Goal: Task Accomplishment & Management: Use online tool/utility

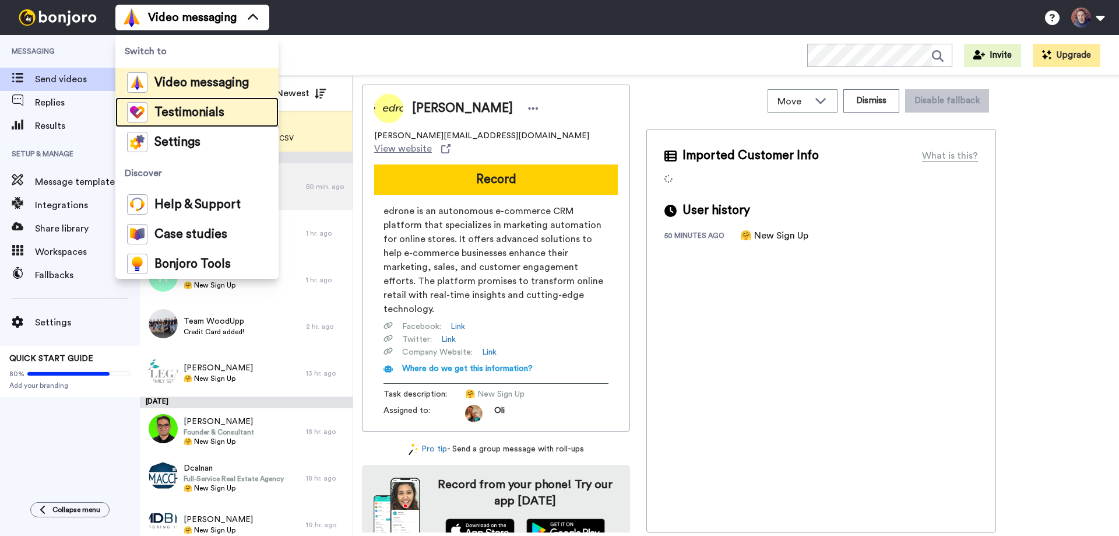
click at [211, 117] on span "Testimonials" at bounding box center [189, 113] width 70 height 12
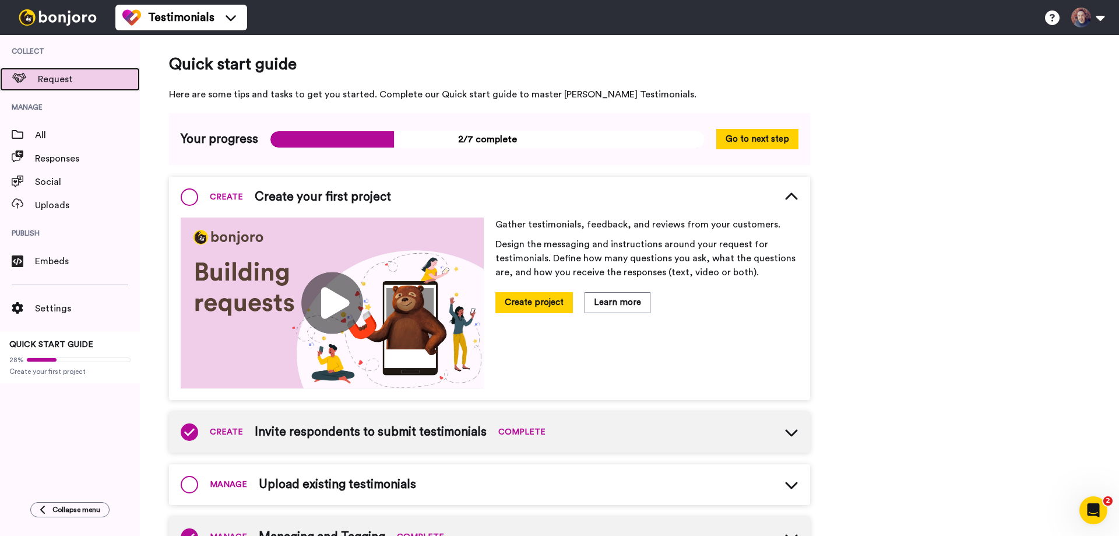
click at [53, 79] on span "Request" at bounding box center [89, 79] width 102 height 14
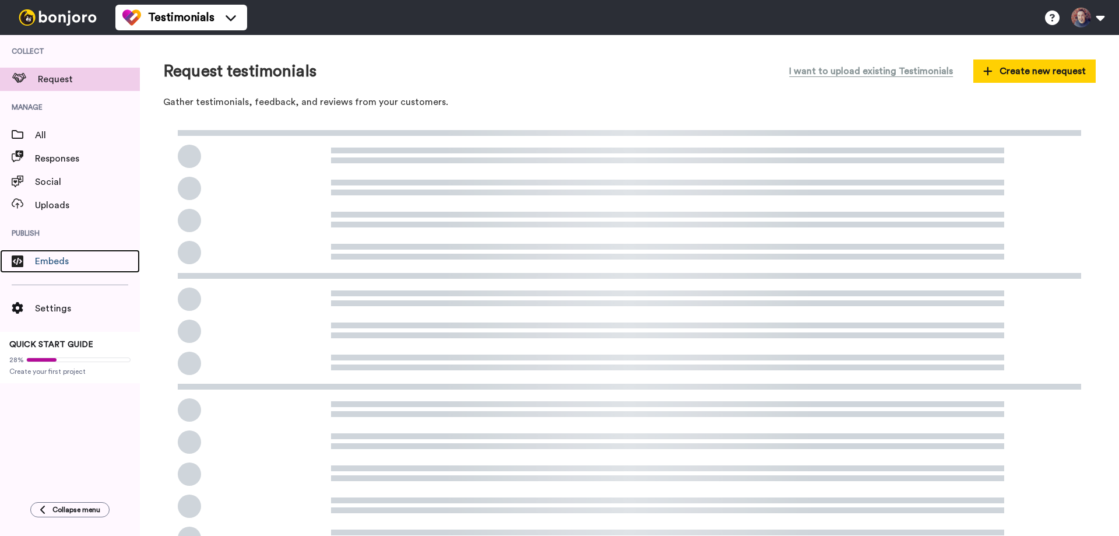
click at [57, 265] on span "Embeds" at bounding box center [87, 261] width 105 height 14
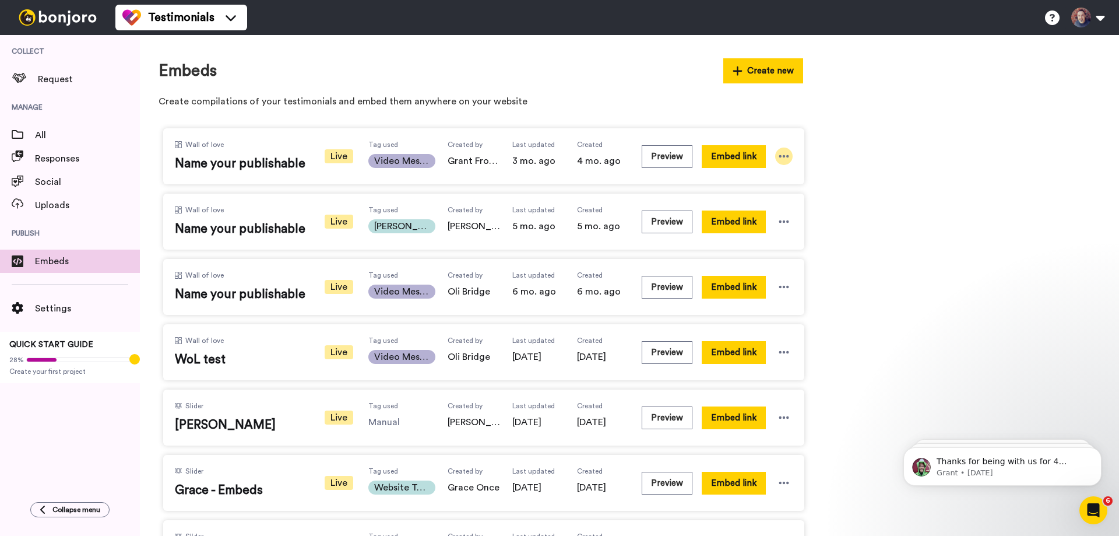
click at [786, 160] on icon at bounding box center [784, 156] width 12 height 12
click at [765, 220] on span "Edit" at bounding box center [761, 220] width 15 height 8
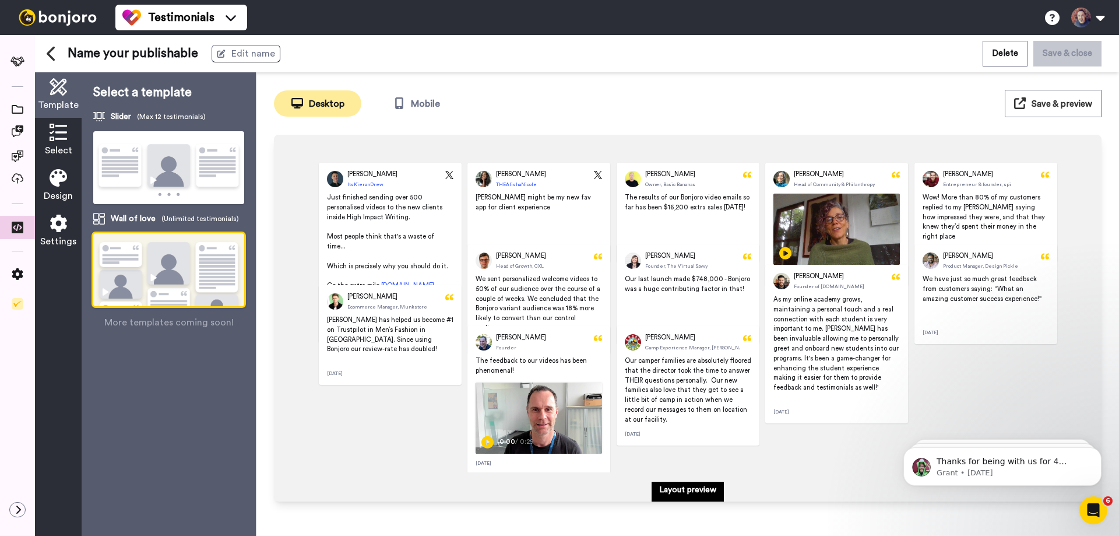
click at [52, 134] on icon at bounding box center [58, 132] width 17 height 17
